Goal: Navigation & Orientation: Find specific page/section

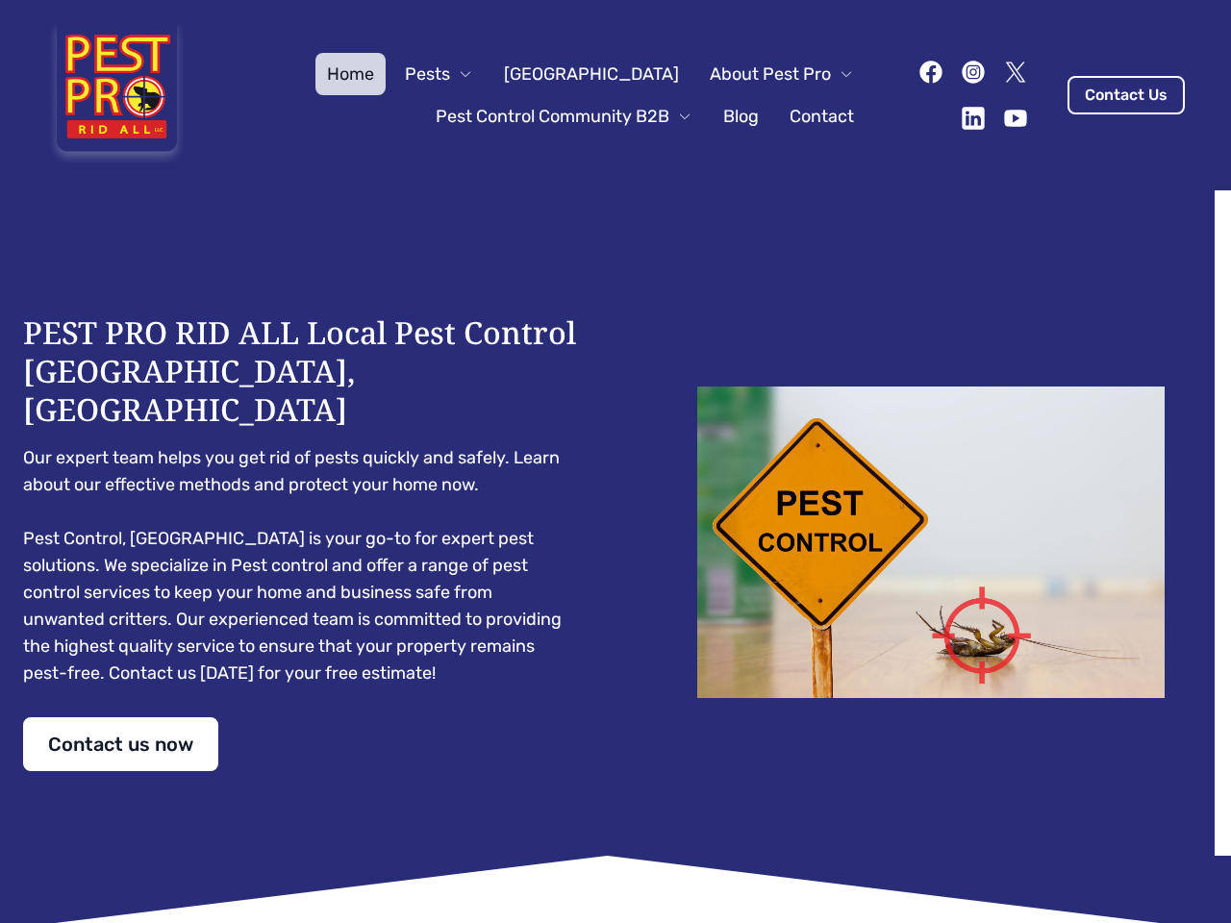
click at [616, 462] on div "PEST PRO RID ALL Local Pest Control [GEOGRAPHIC_DATA], [GEOGRAPHIC_DATA] Our ex…" at bounding box center [615, 543] width 1185 height 458
click at [450, 74] on span "Pests" at bounding box center [427, 74] width 45 height 27
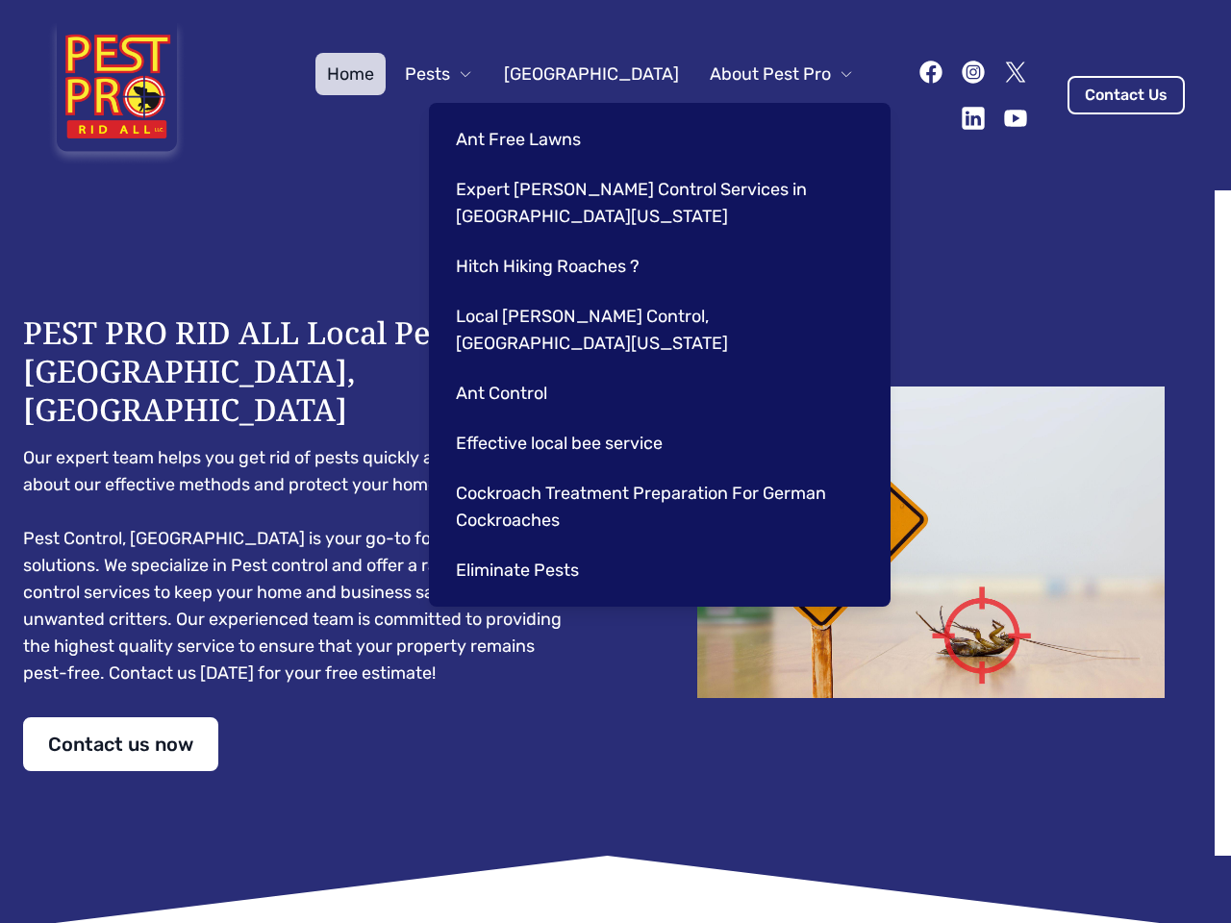
click at [762, 74] on span "About Pest Pro" at bounding box center [770, 74] width 121 height 27
click at [544, 116] on div "Ant Free Lawns Expert [PERSON_NAME] Control Services in [GEOGRAPHIC_DATA] [US_S…" at bounding box center [660, 355] width 462 height 504
